Goal: Communication & Community: Ask a question

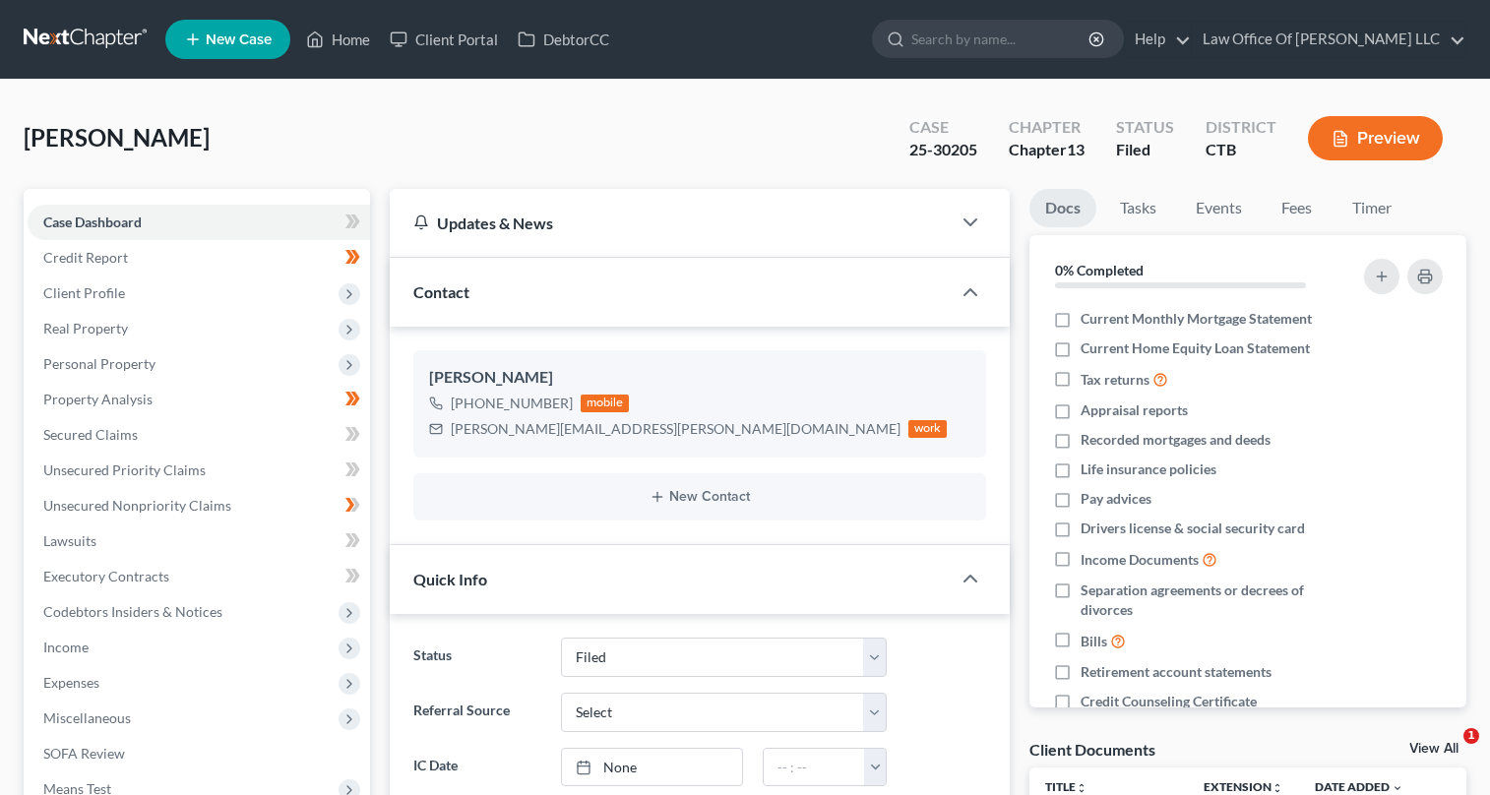
select select "6"
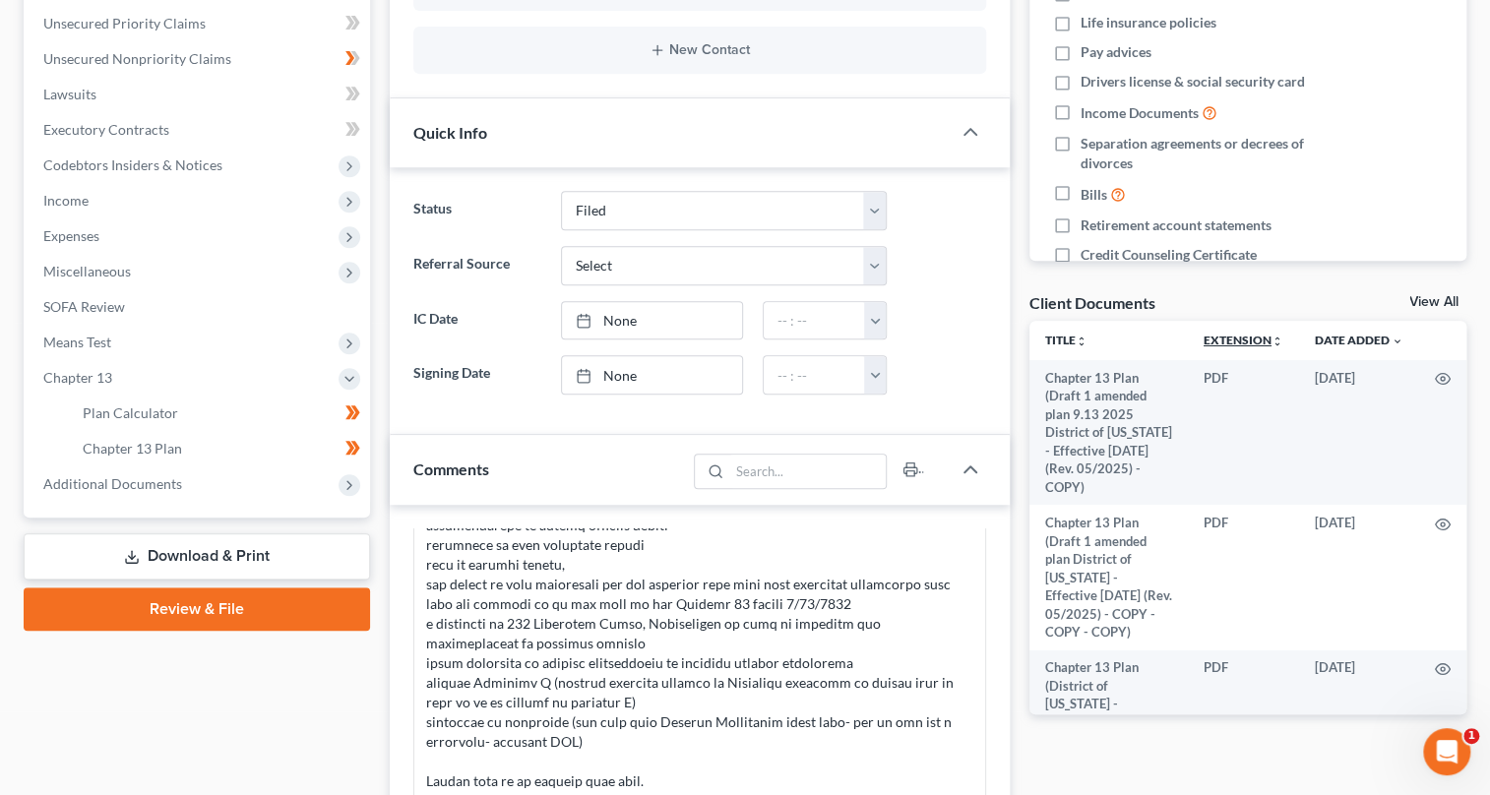
scroll to position [357, 0]
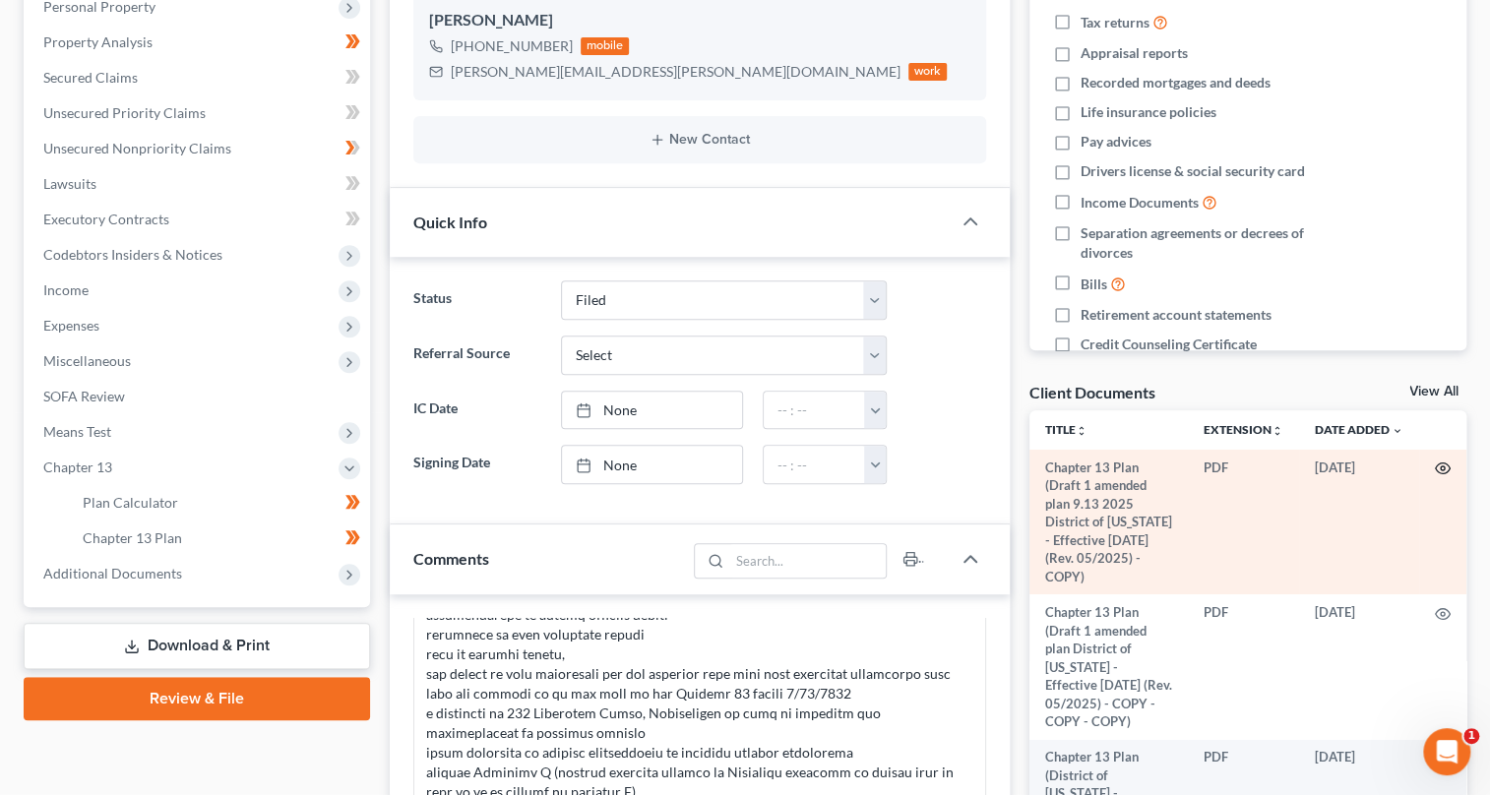
click at [1436, 469] on icon "button" at bounding box center [1443, 469] width 15 height 11
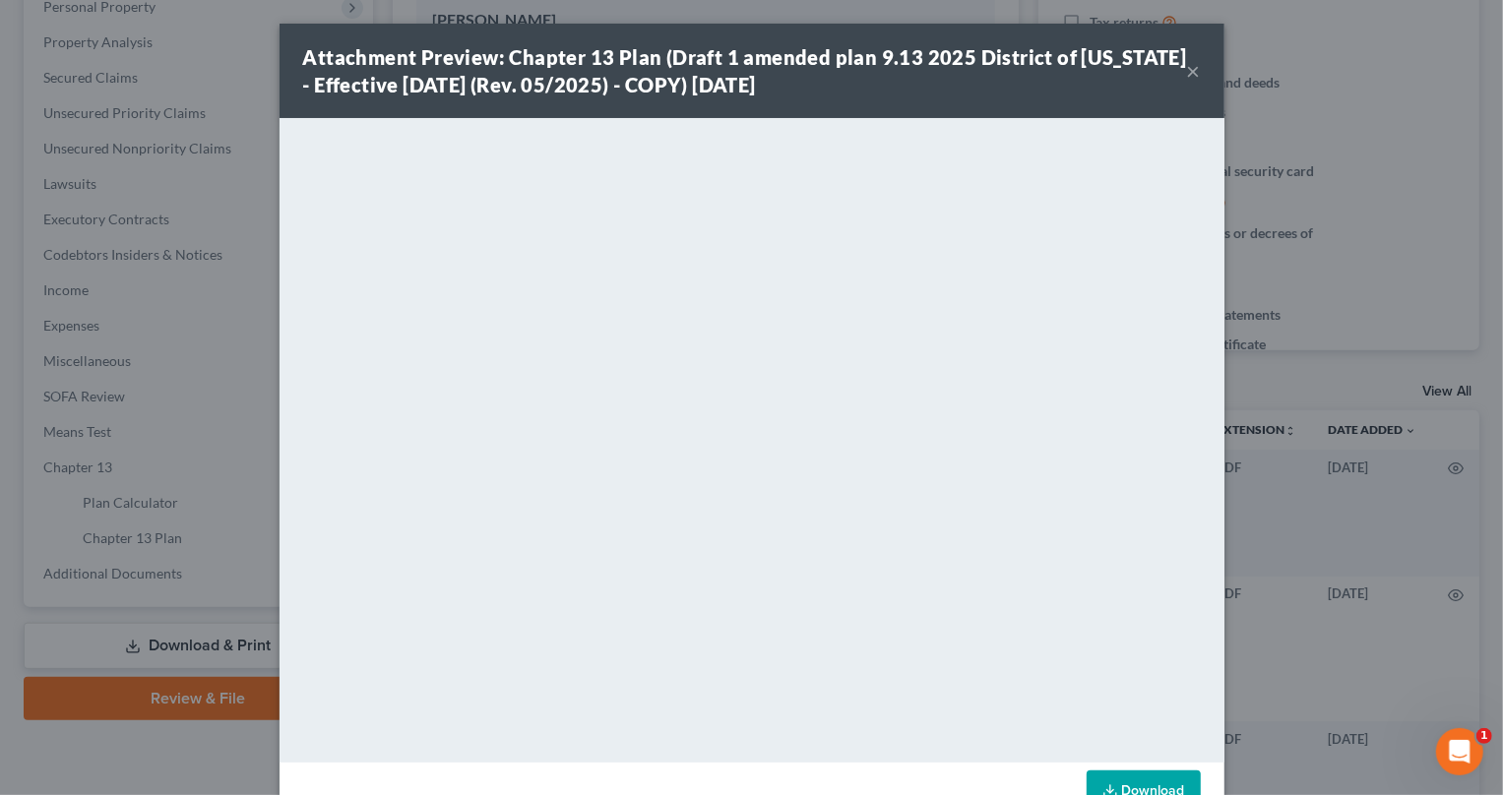
click at [1187, 67] on button "×" at bounding box center [1194, 71] width 14 height 24
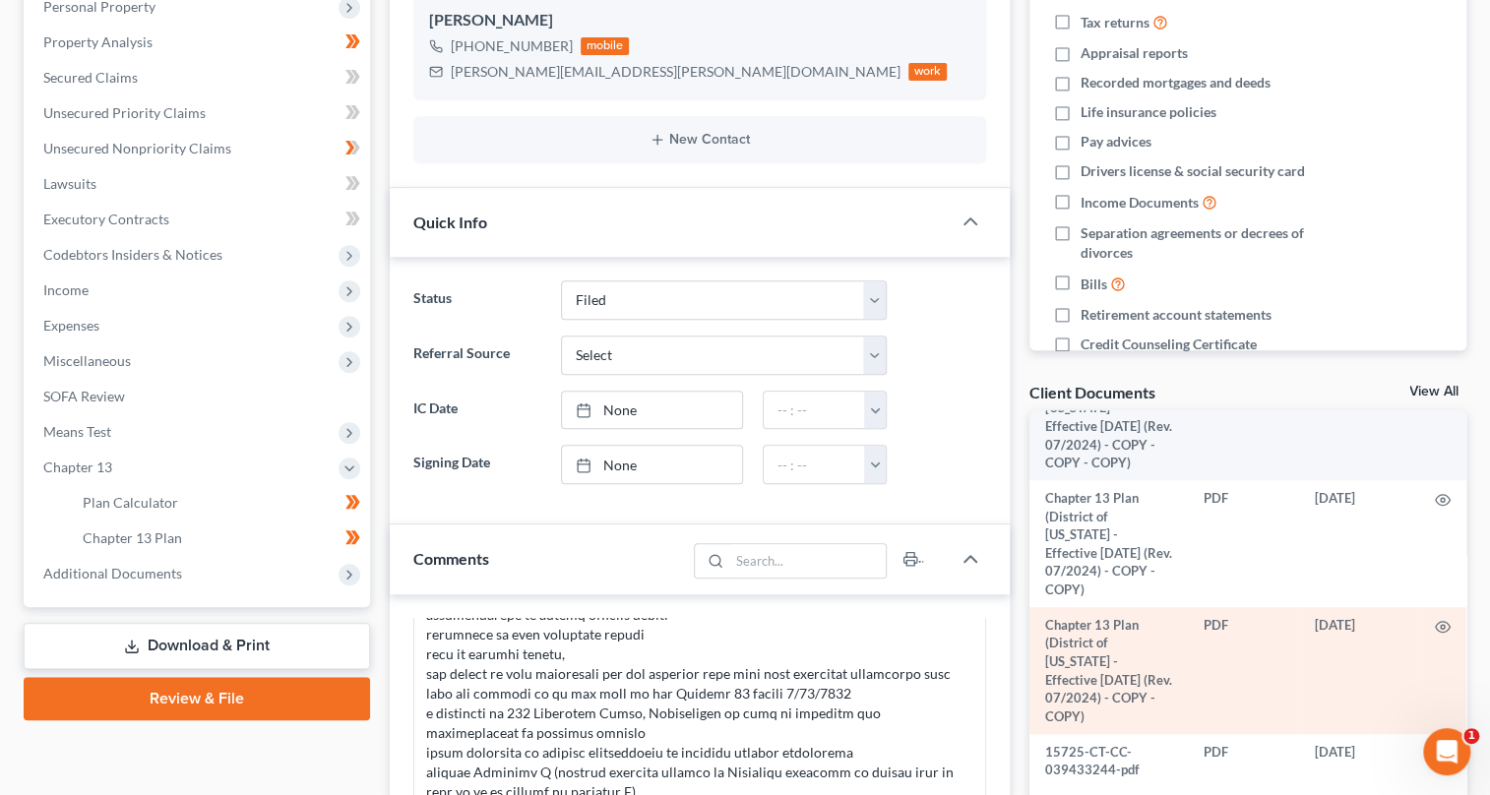
scroll to position [947, 0]
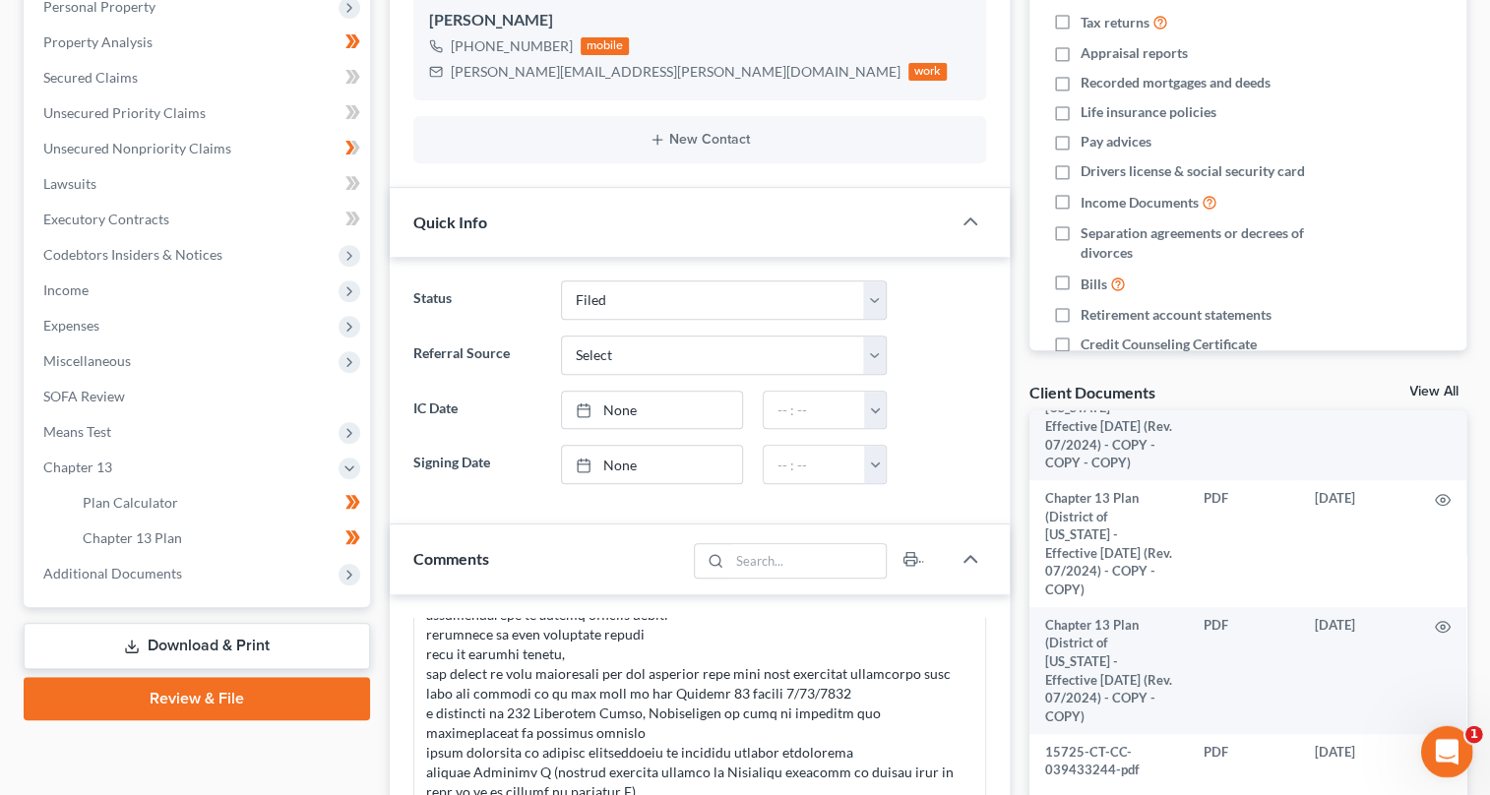
click at [1433, 748] on icon "Open Intercom Messenger" at bounding box center [1444, 749] width 32 height 32
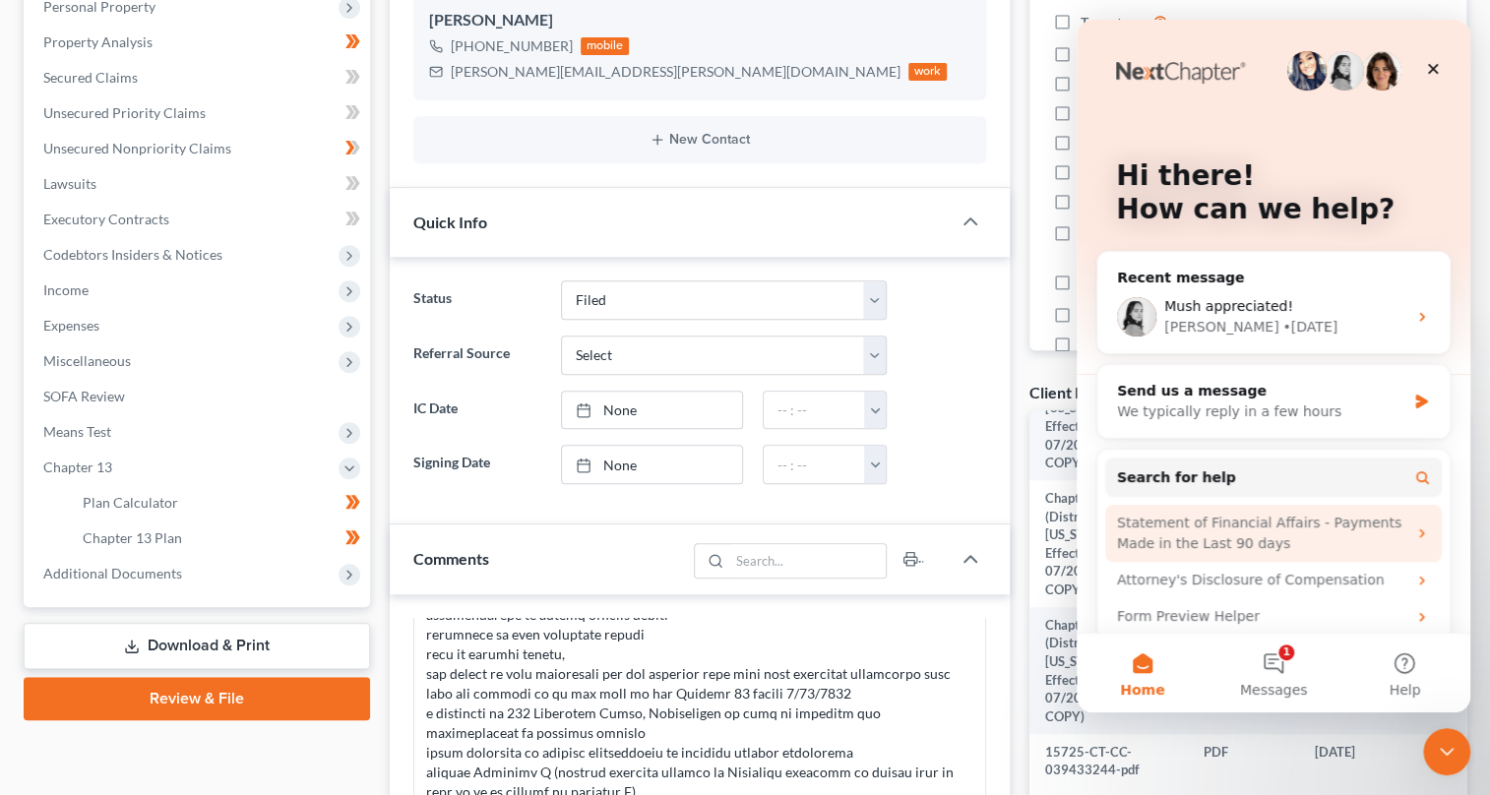
scroll to position [56, 0]
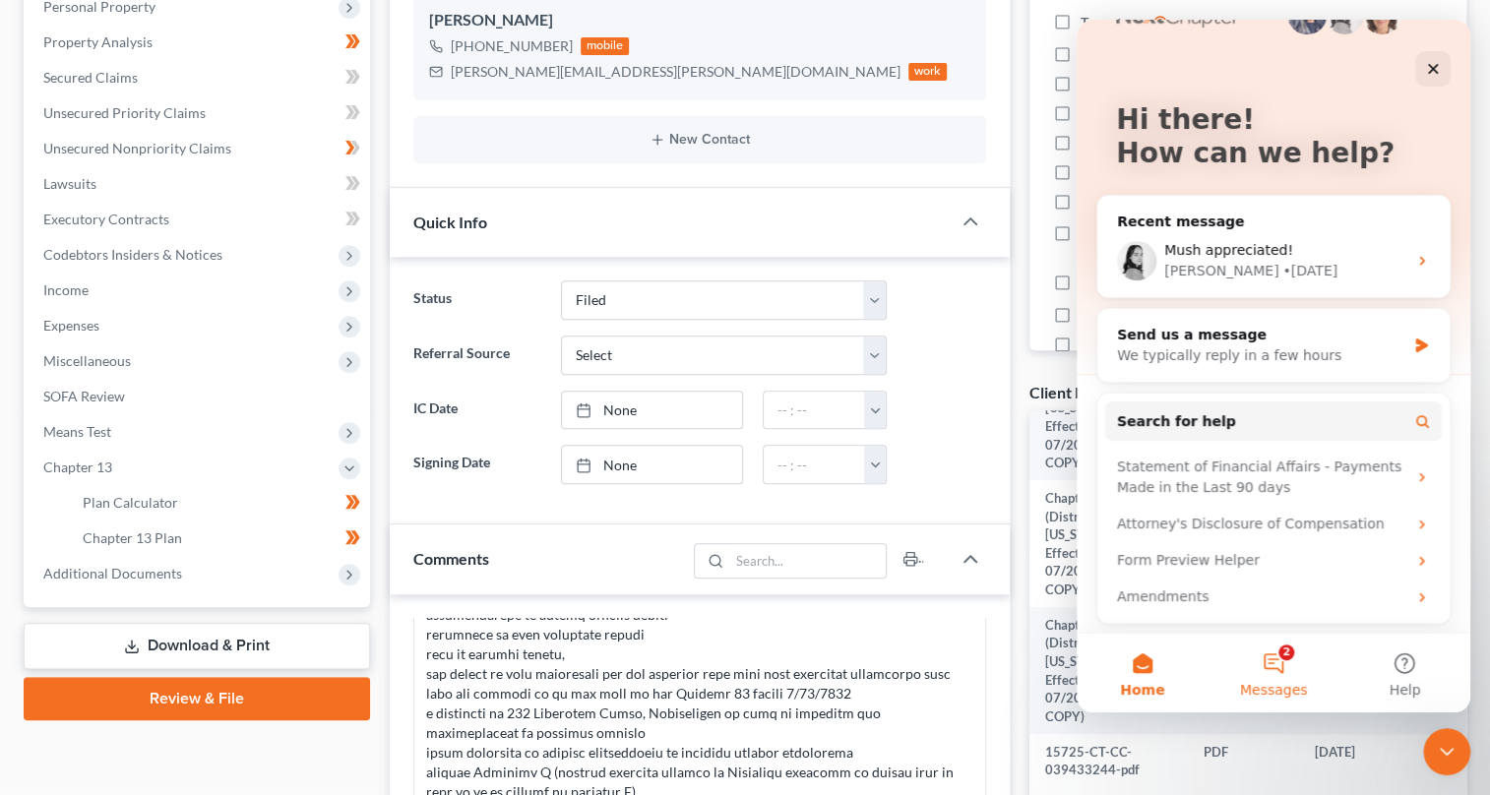
click at [1276, 666] on button "2 Messages" at bounding box center [1272, 673] width 131 height 79
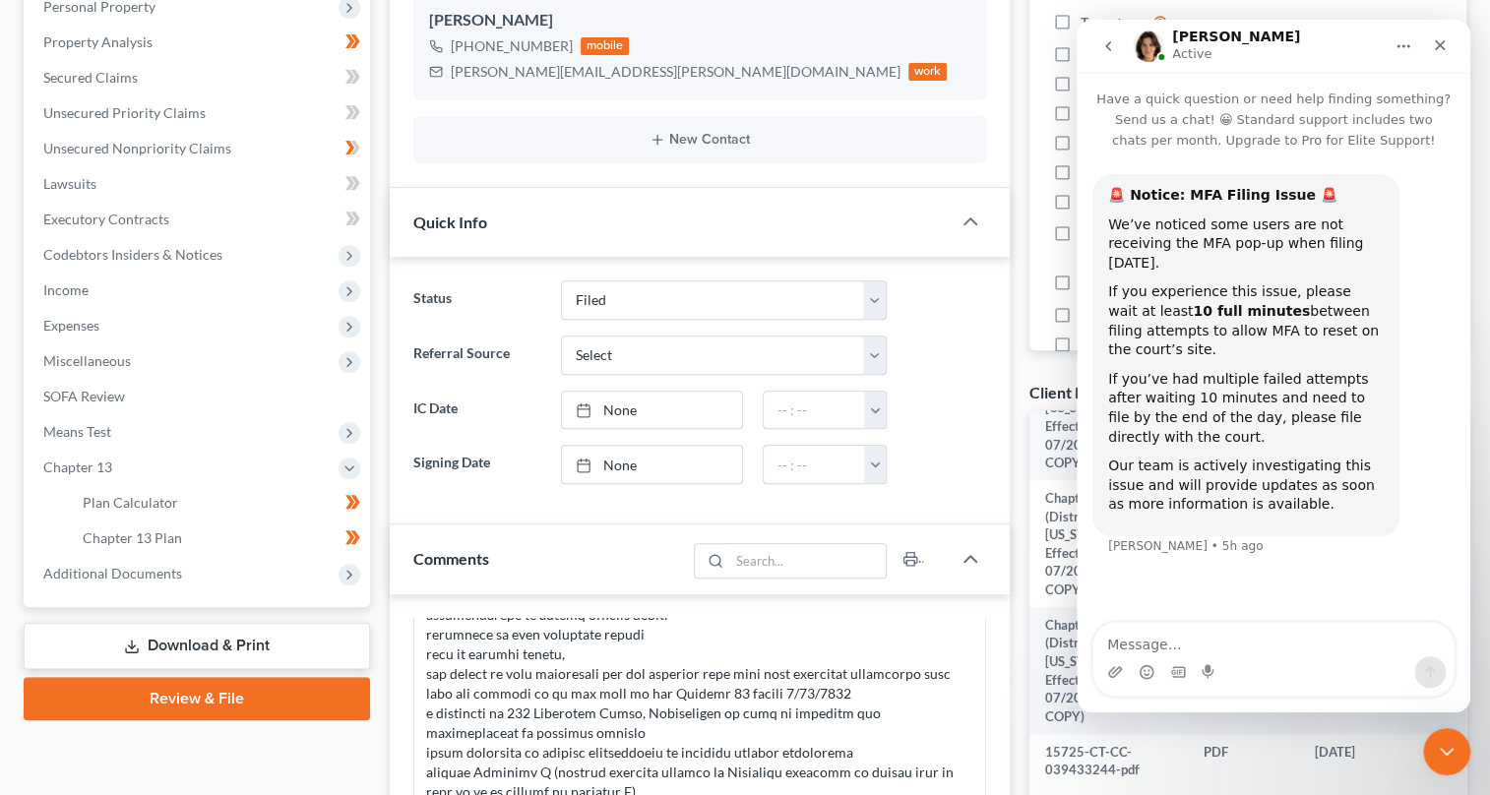
click at [1105, 49] on icon "go back" at bounding box center [1108, 46] width 16 height 16
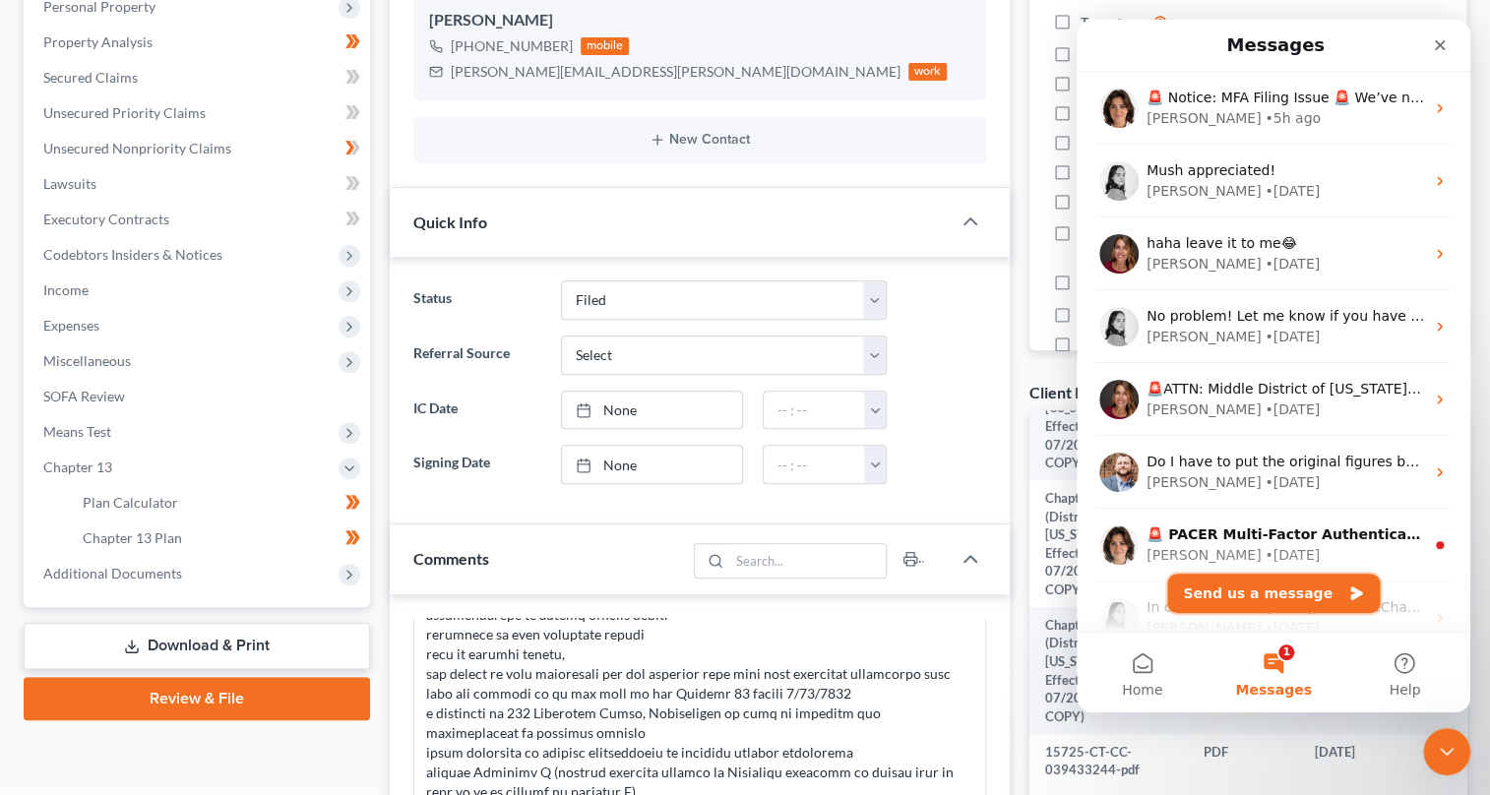
click at [1298, 588] on button "Send us a message" at bounding box center [1273, 593] width 213 height 39
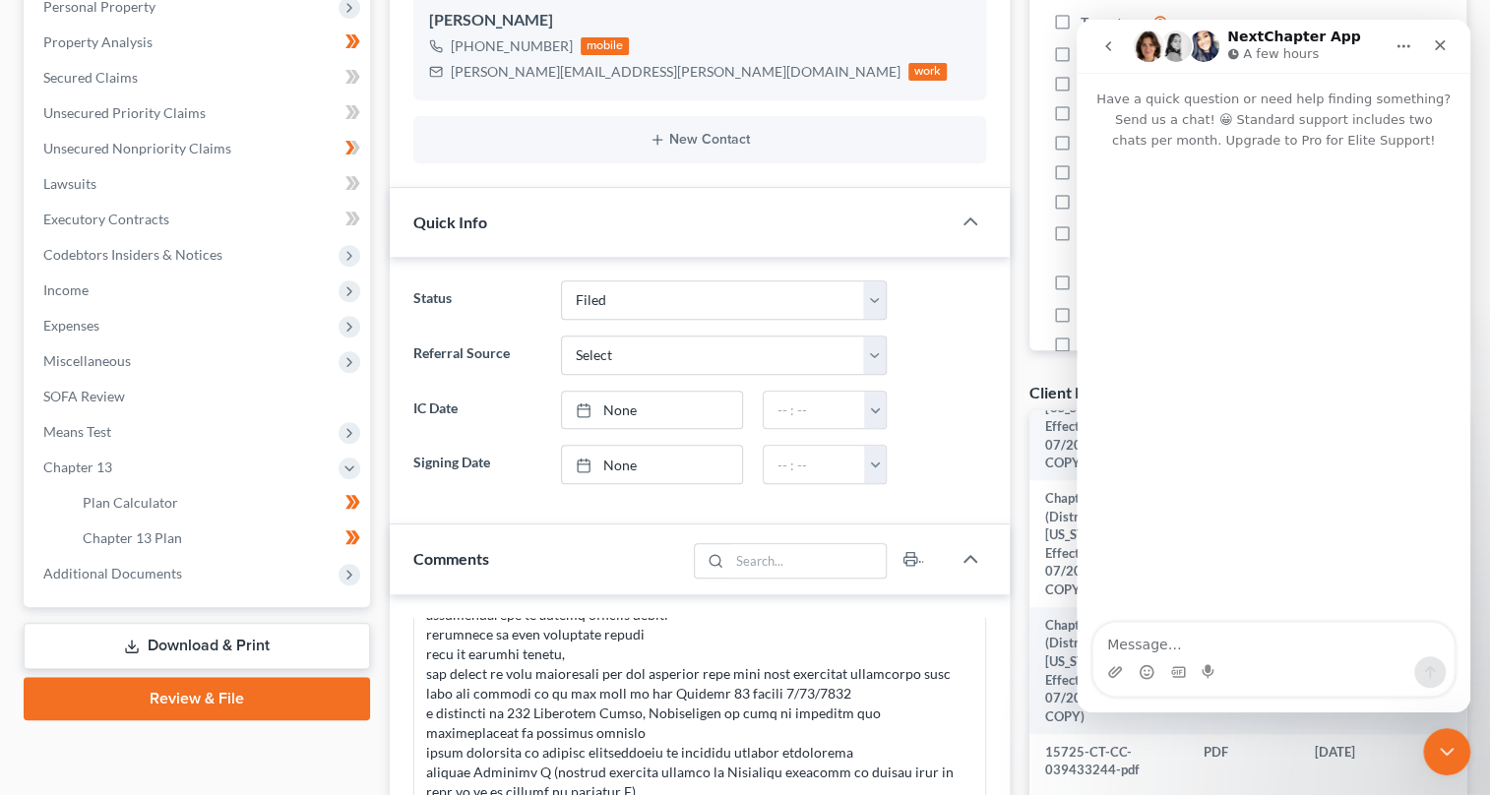
type textarea "C"
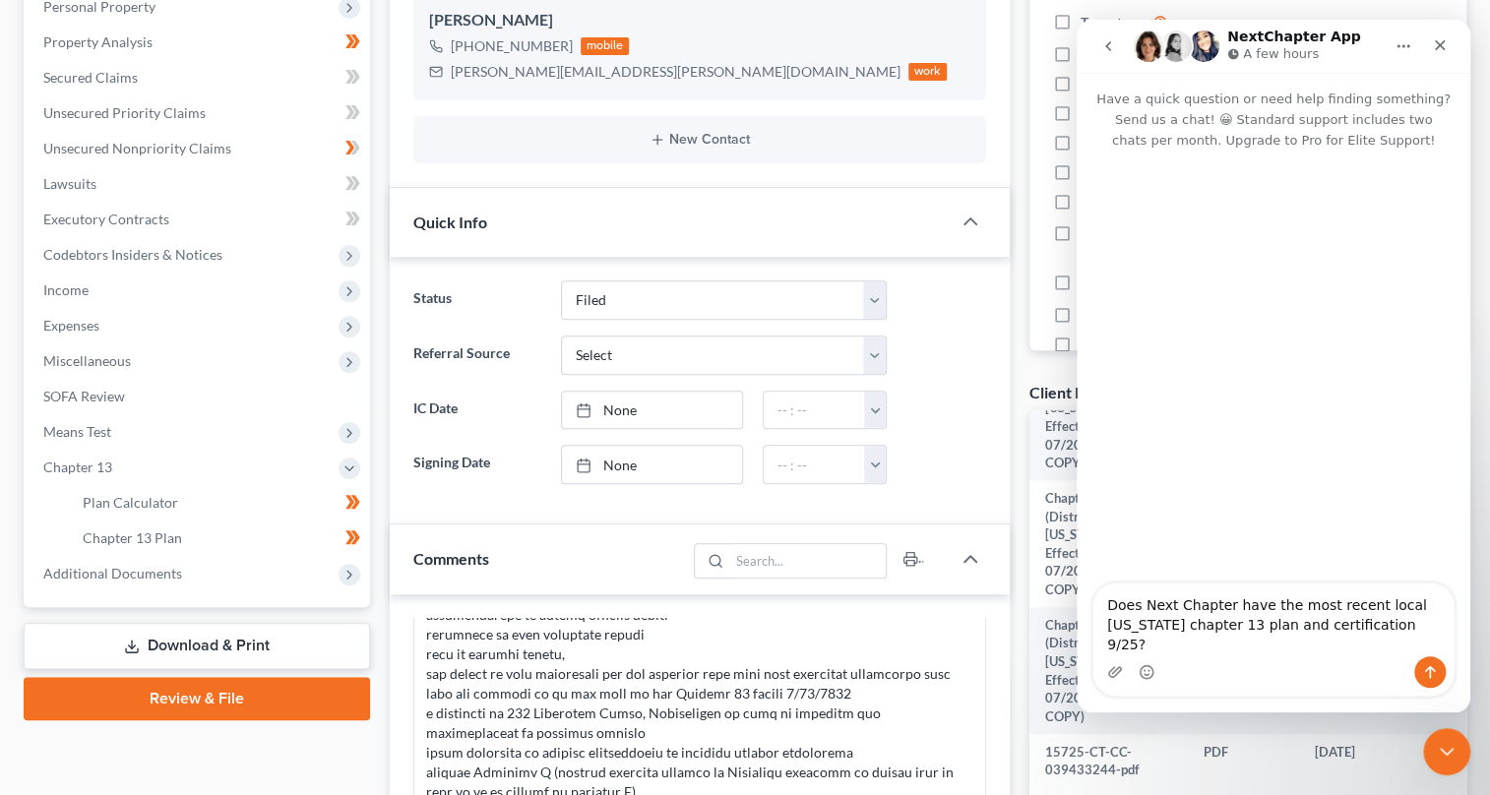
type textarea "Does Next Chapter have the most recent local [US_STATE] chapter 13 plan and cer…"
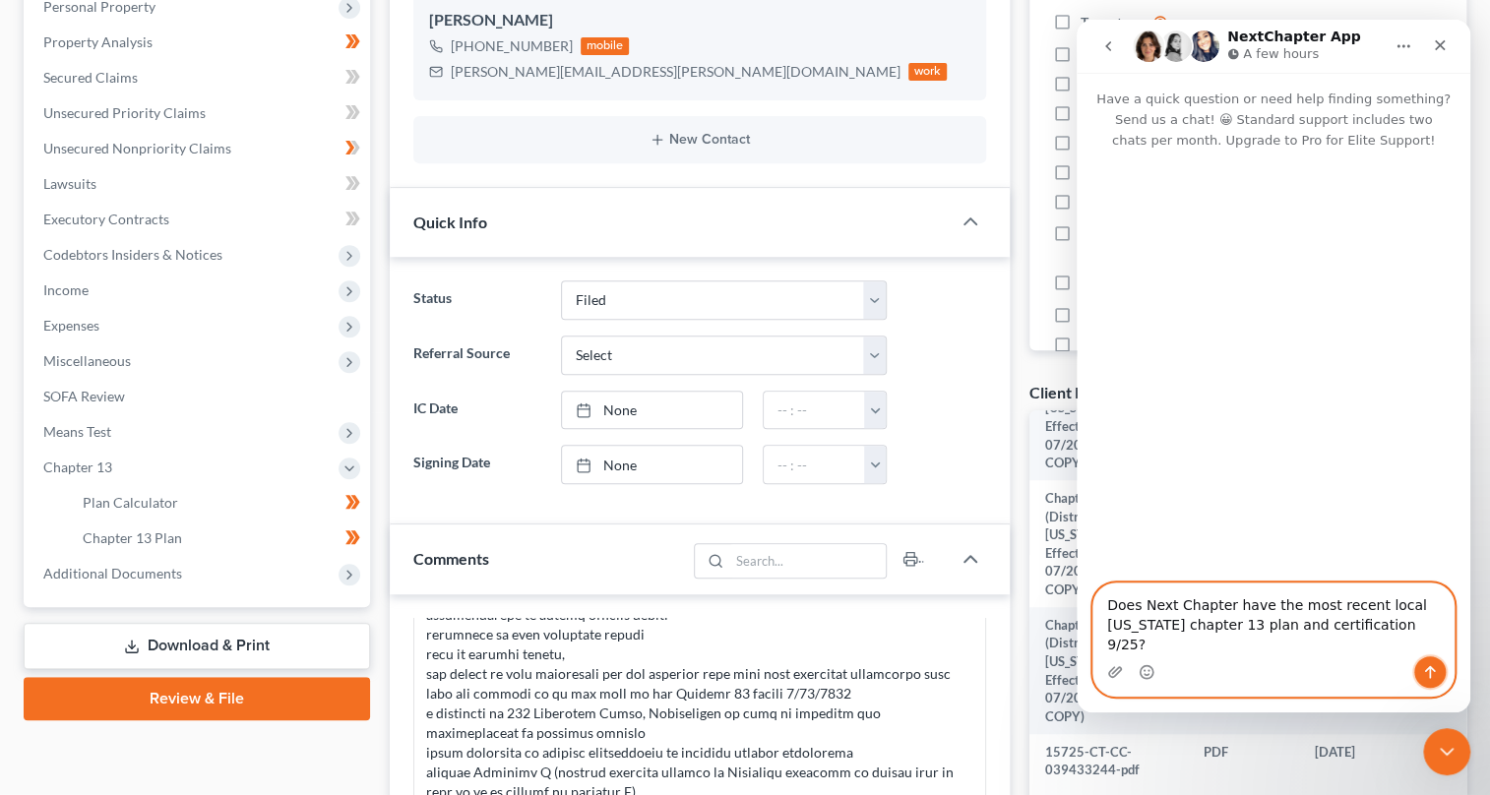
click at [1422, 674] on icon "Send a message…" at bounding box center [1430, 672] width 16 height 16
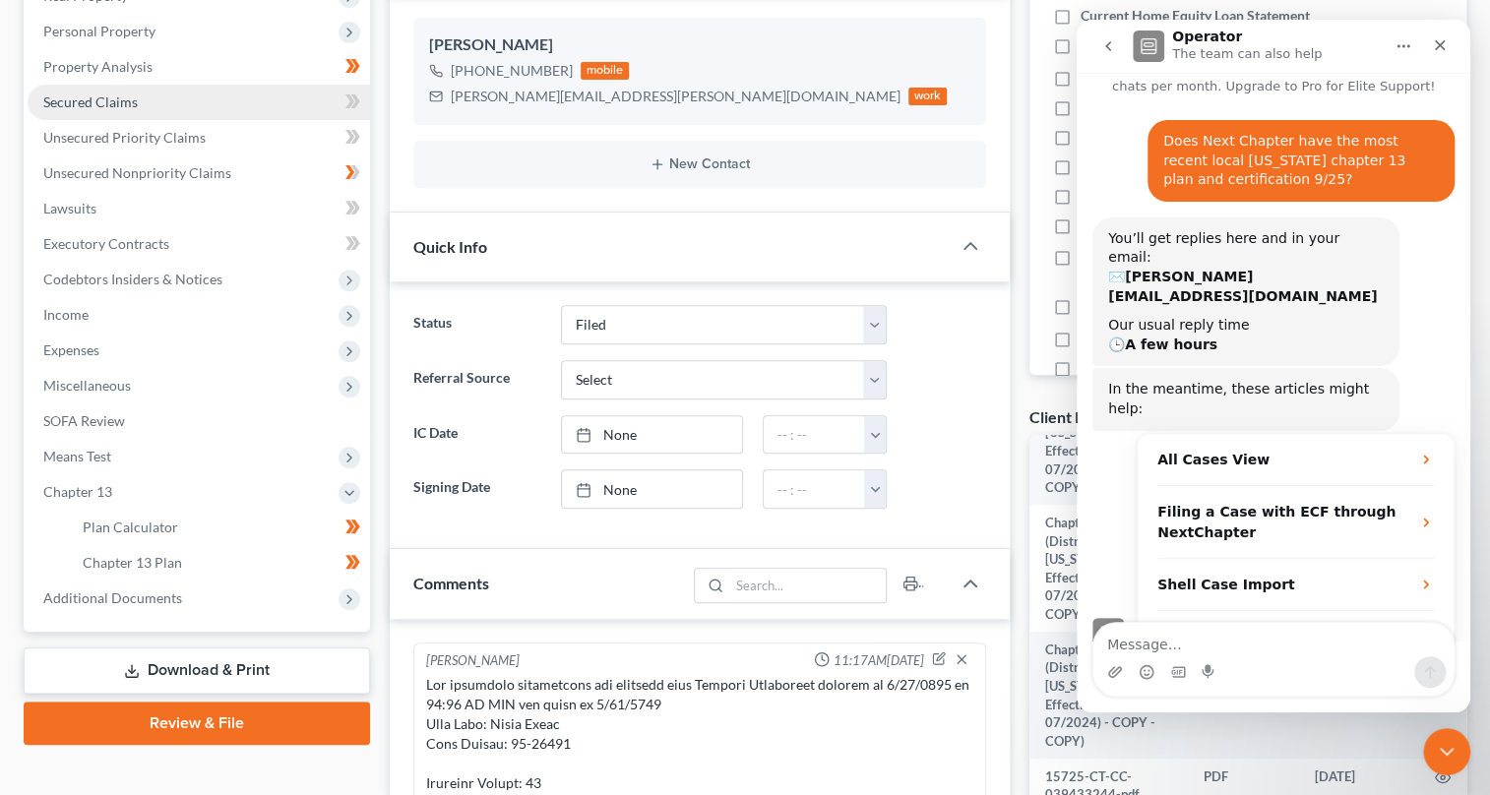
scroll to position [0, 0]
